Goal: Obtain resource: Obtain resource

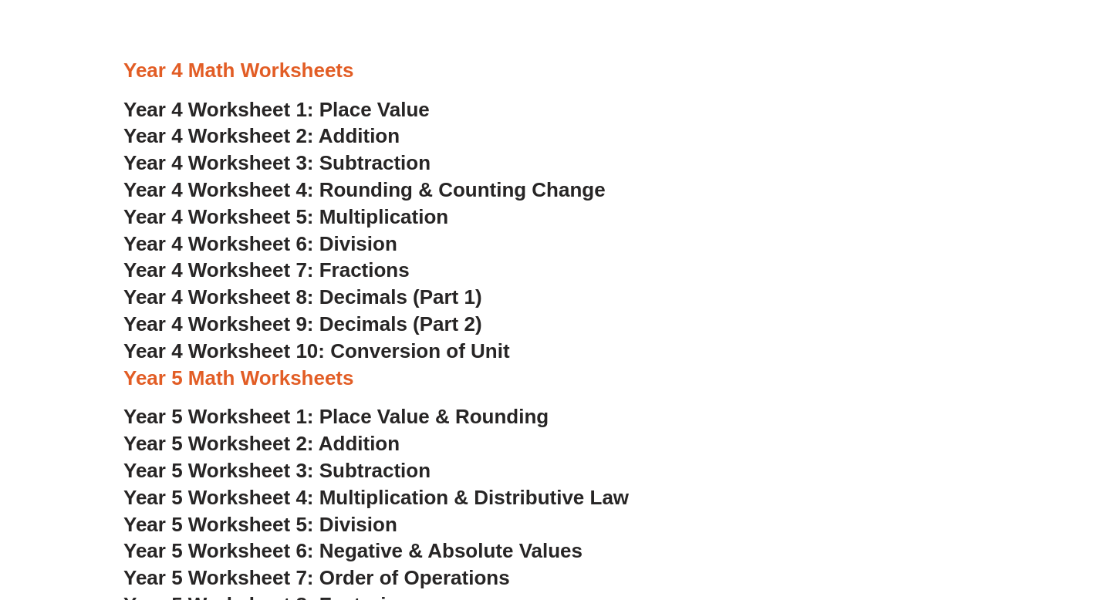
scroll to position [2327, 0]
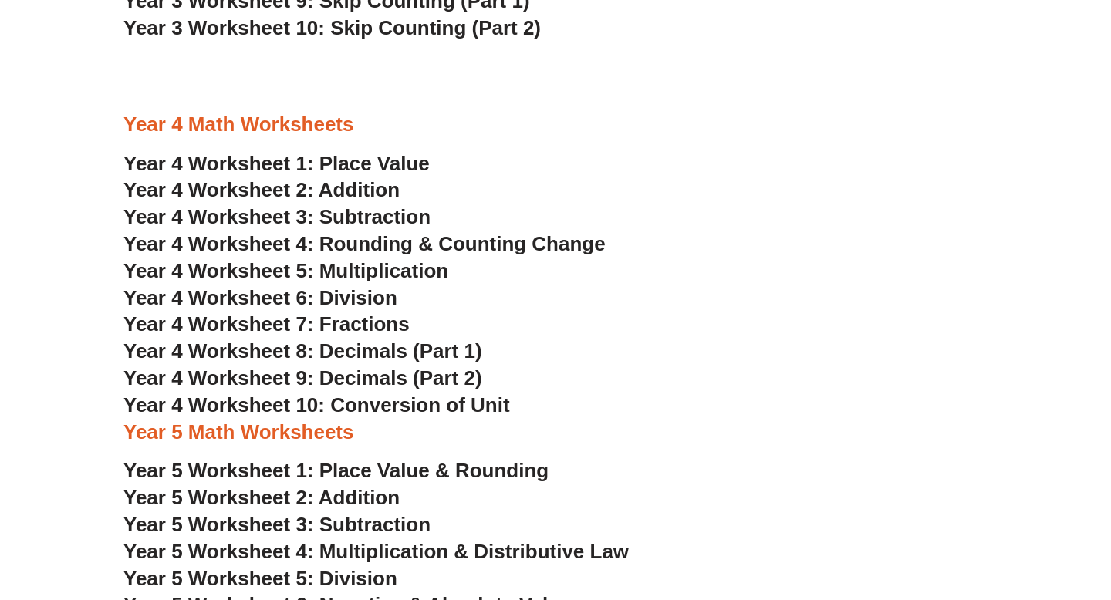
scroll to position [2179, 0]
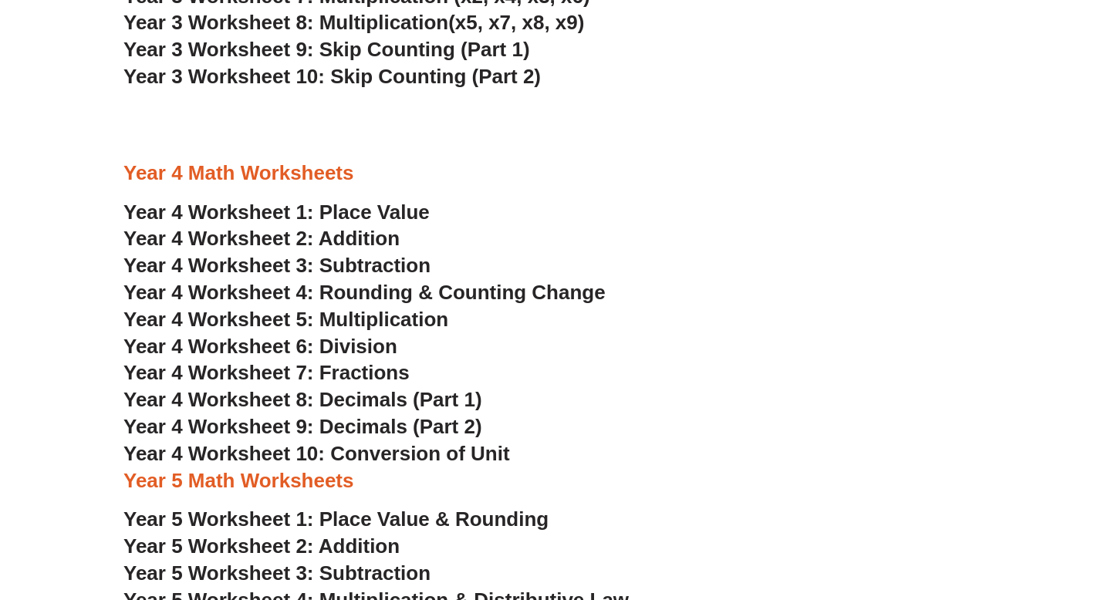
click at [354, 373] on span "Year 4 Worksheet 7: Fractions" at bounding box center [266, 372] width 286 height 23
click at [382, 398] on span "Year 4 Worksheet 8: Decimals (Part 1)" at bounding box center [302, 399] width 359 height 23
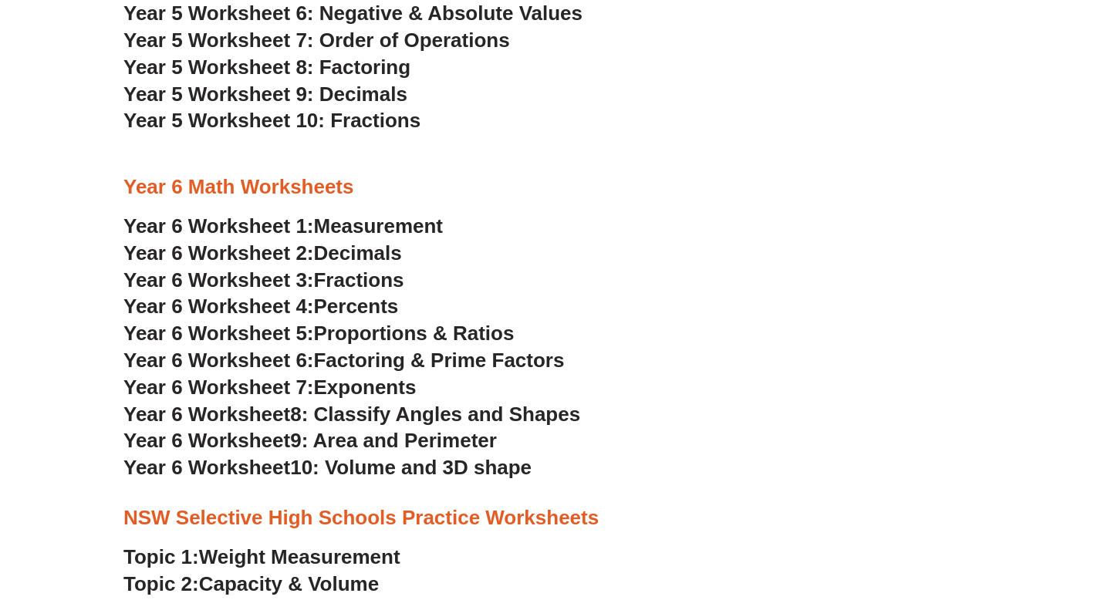
scroll to position [2814, 0]
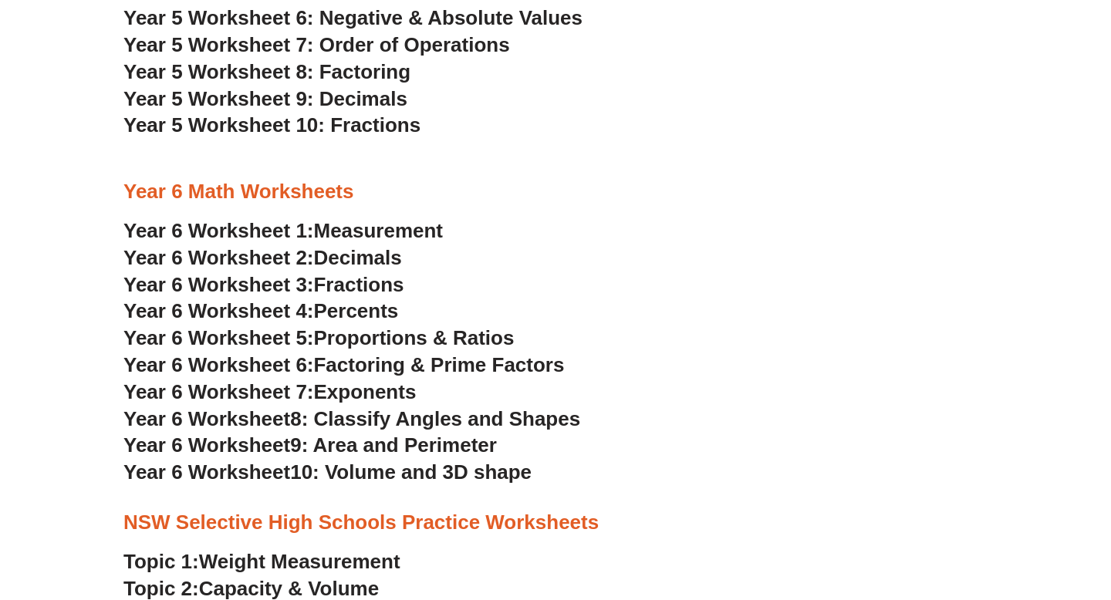
click at [340, 421] on span "8: Classify Angles and Shapes" at bounding box center [435, 418] width 290 height 23
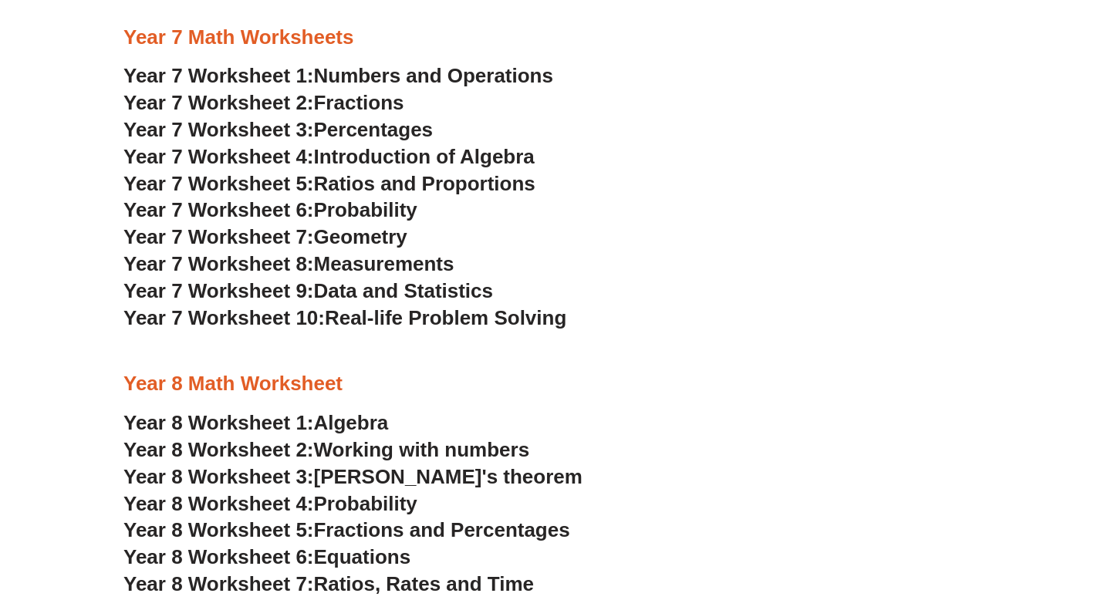
scroll to position [3800, 0]
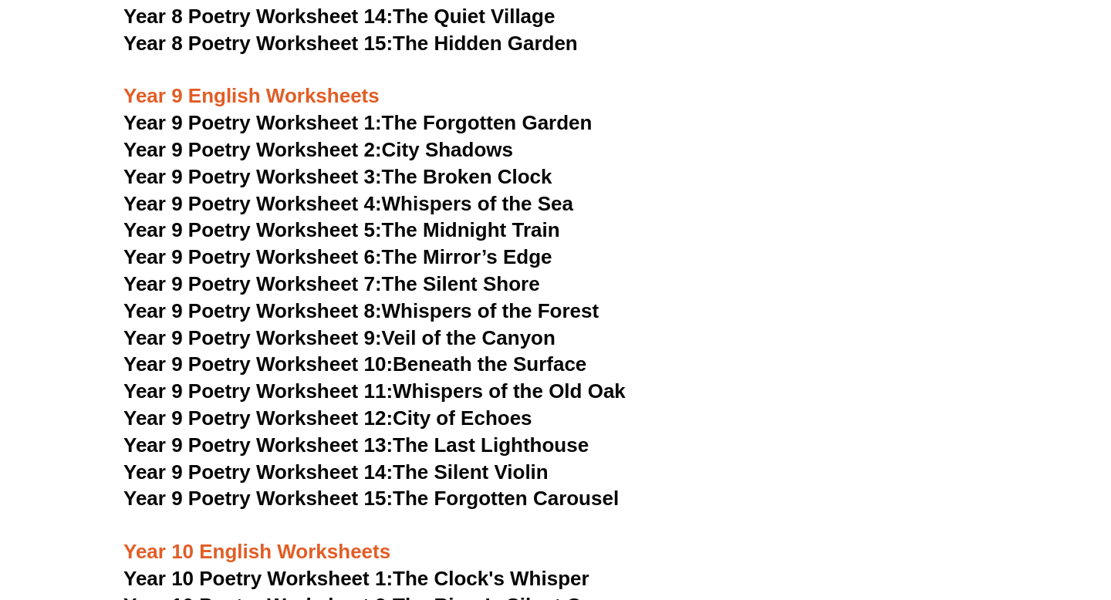
scroll to position [9728, 0]
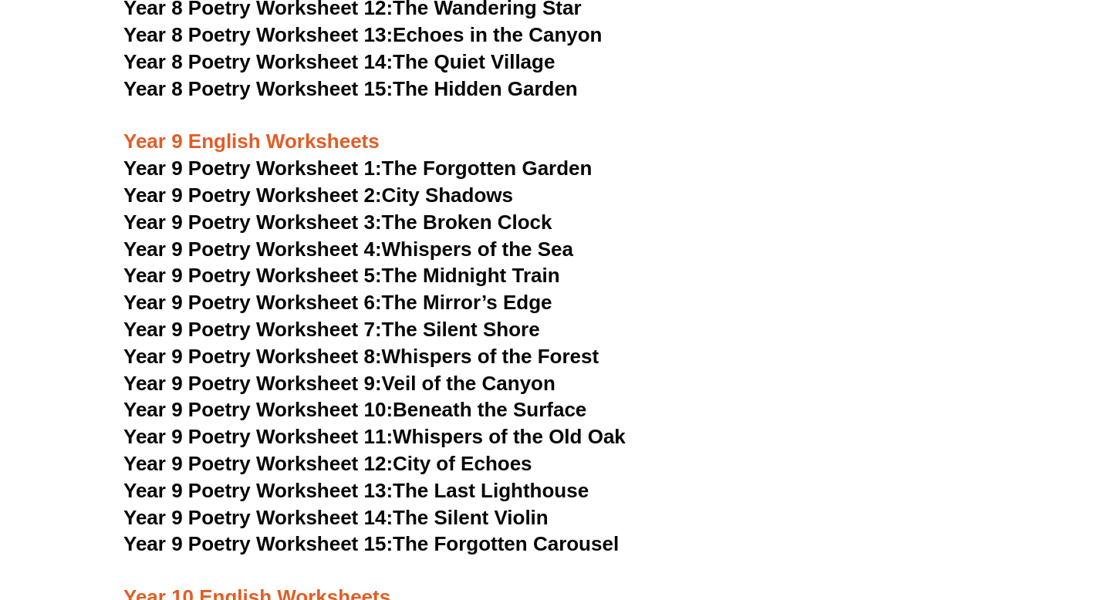
click at [470, 157] on link "Year 9 Poetry Worksheet 1: The Forgotten Garden" at bounding box center [357, 168] width 468 height 23
click at [506, 345] on link "Year 9 Poetry Worksheet 8: Whispers of the Forest" at bounding box center [360, 356] width 475 height 23
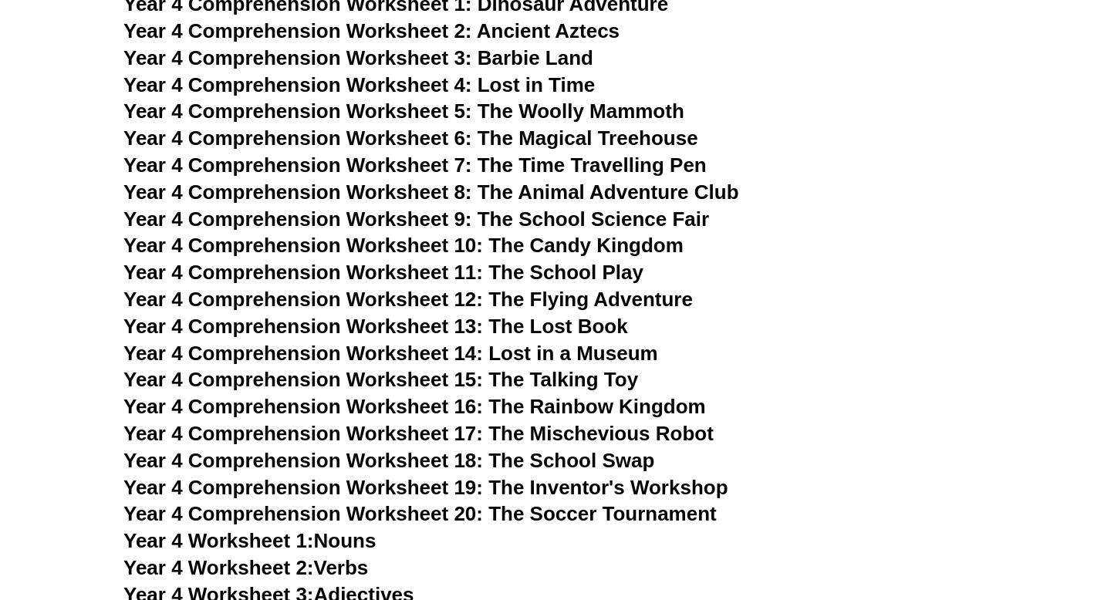
scroll to position [5527, 0]
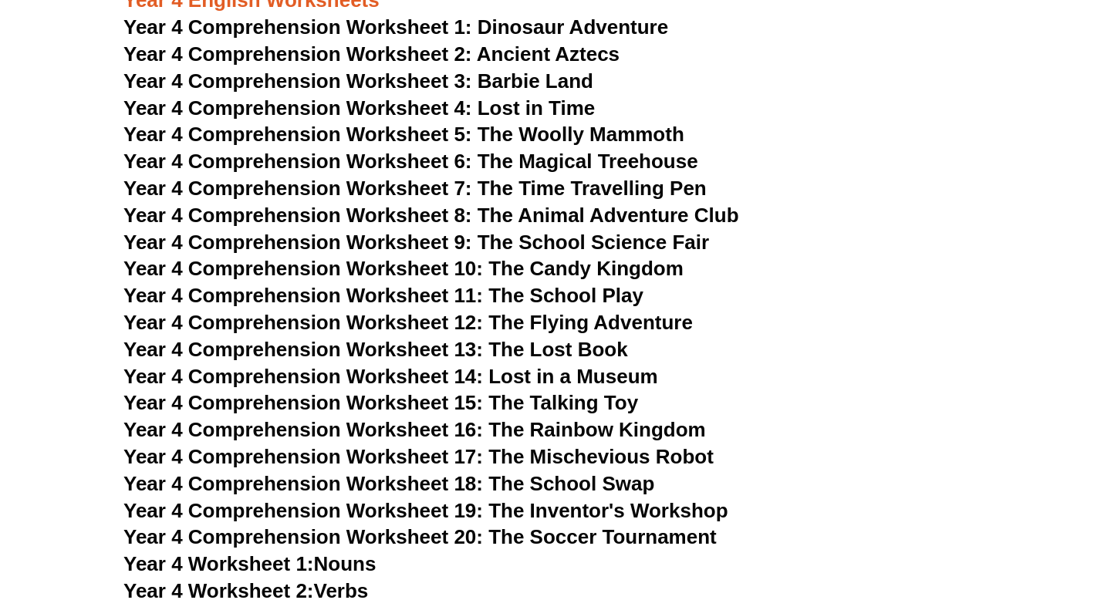
click at [575, 188] on span "Year 4 Comprehension Worksheet 7: The Time Travelling Pen" at bounding box center [414, 188] width 583 height 23
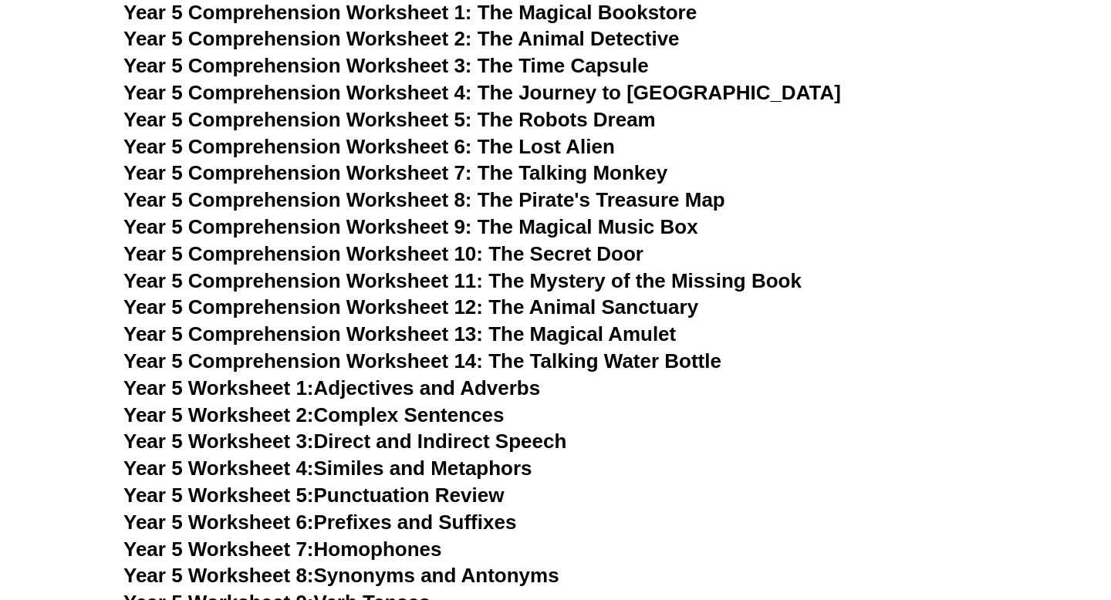
scroll to position [6679, 0]
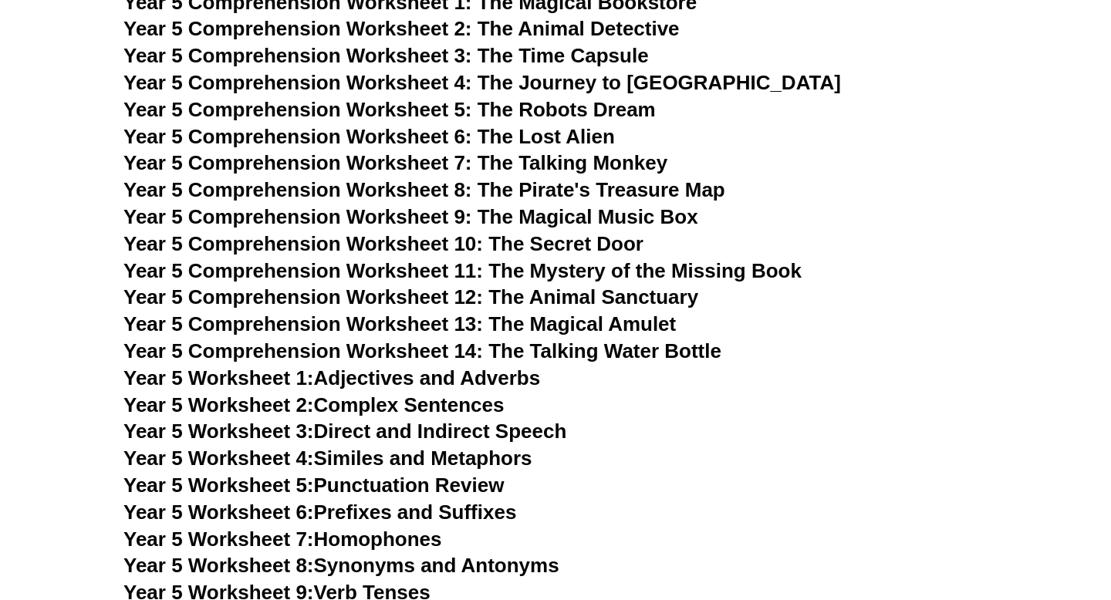
click at [524, 194] on span "Year 5 Comprehension Worksheet 8: The Pirate's Treasure Map" at bounding box center [424, 189] width 602 height 23
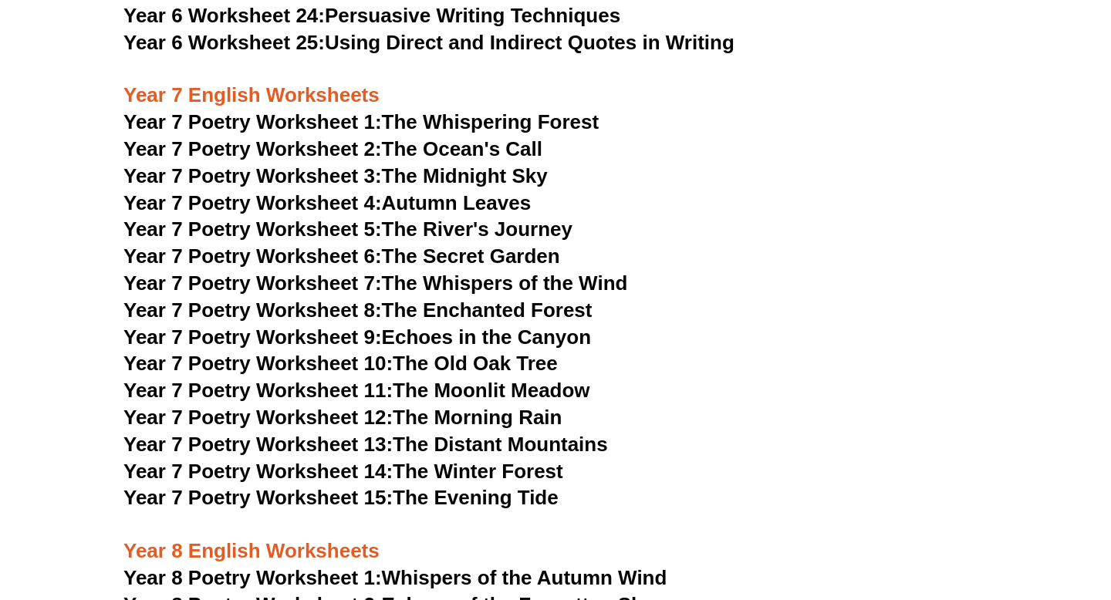
scroll to position [8861, 0]
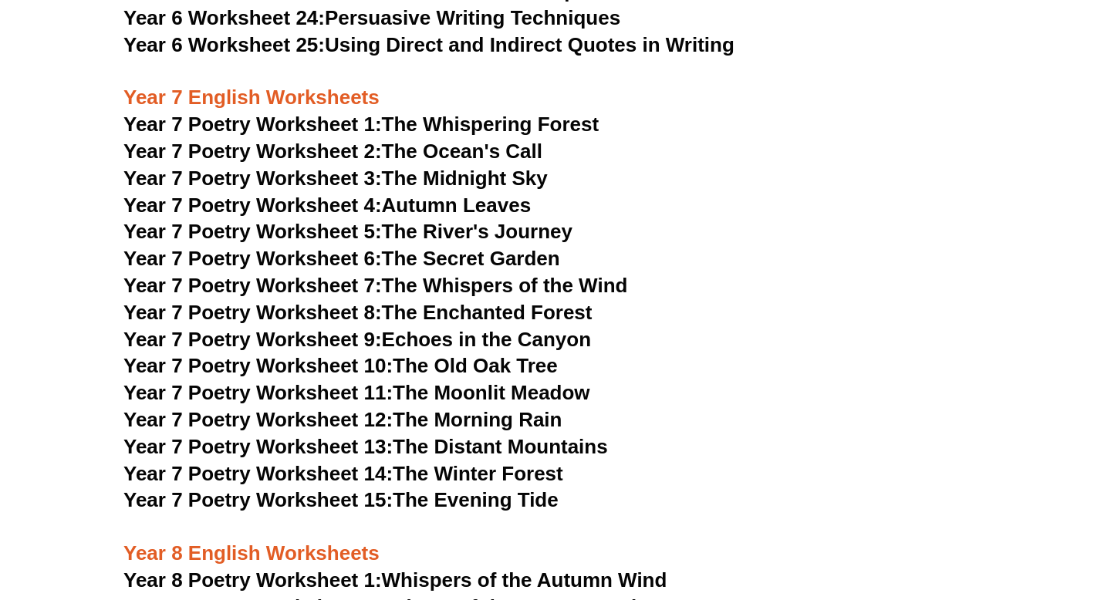
click at [552, 301] on link "Year 7 Poetry Worksheet 8: The Enchanted Forest" at bounding box center [357, 312] width 468 height 23
